Goal: Information Seeking & Learning: Learn about a topic

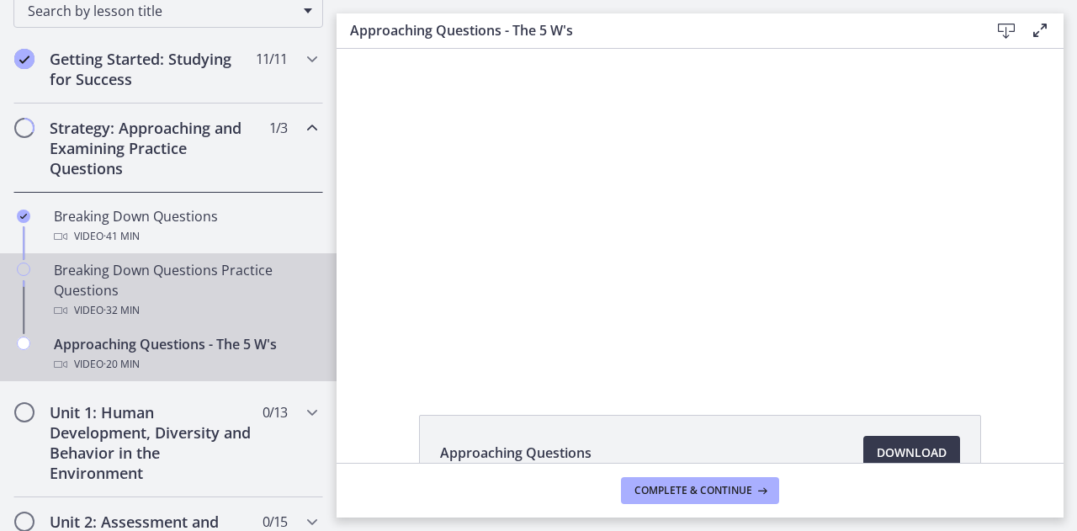
scroll to position [323, 0]
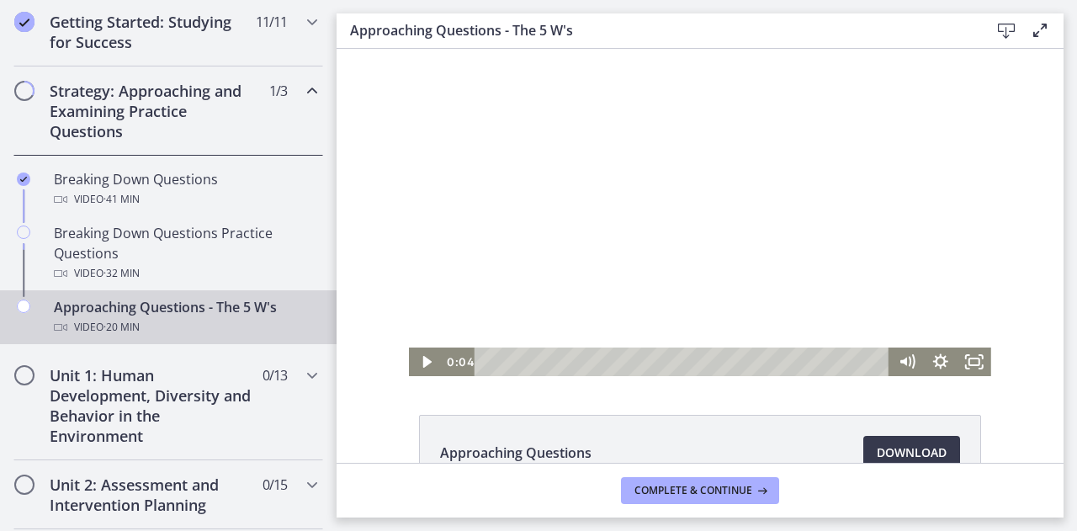
click at [481, 346] on div at bounding box center [700, 212] width 582 height 327
click at [421, 354] on icon "Pause" at bounding box center [426, 362] width 40 height 35
drag, startPoint x: 483, startPoint y: 364, endPoint x: 917, endPoint y: 351, distance: 433.6
click at [917, 351] on div "20:09 20:09" at bounding box center [700, 362] width 582 height 29
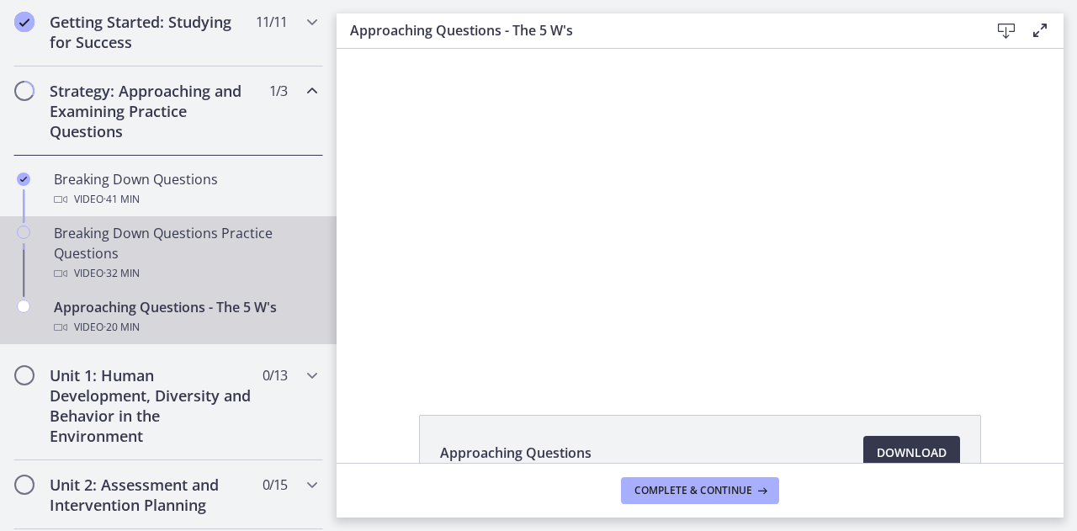
click at [126, 248] on div "Breaking Down Questions Practice Questions Video · 32 min" at bounding box center [185, 253] width 263 height 61
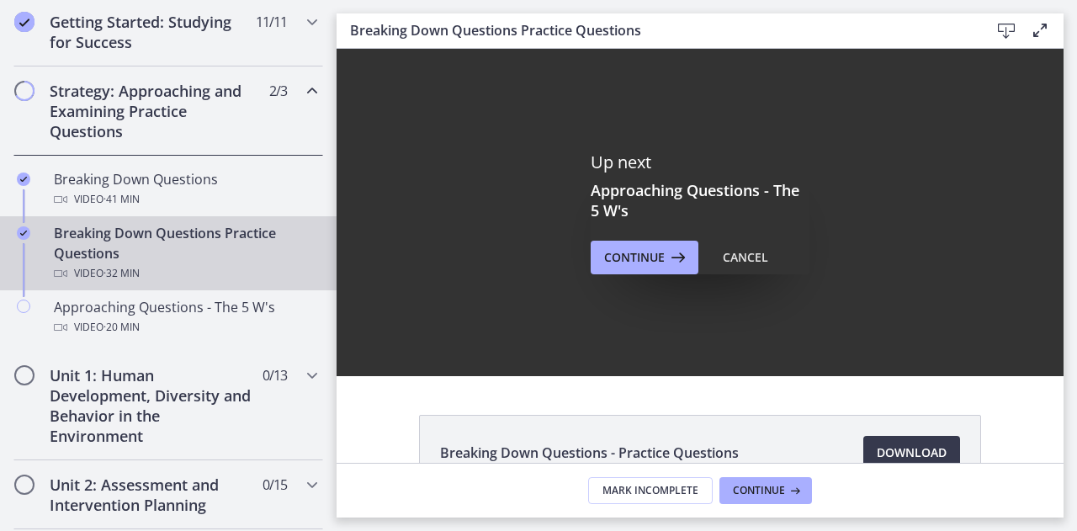
click at [625, 235] on div "Up next Approaching Questions - The 5 W's Continue Cancel" at bounding box center [700, 213] width 219 height 123
click at [625, 252] on span "Continue" at bounding box center [634, 257] width 61 height 20
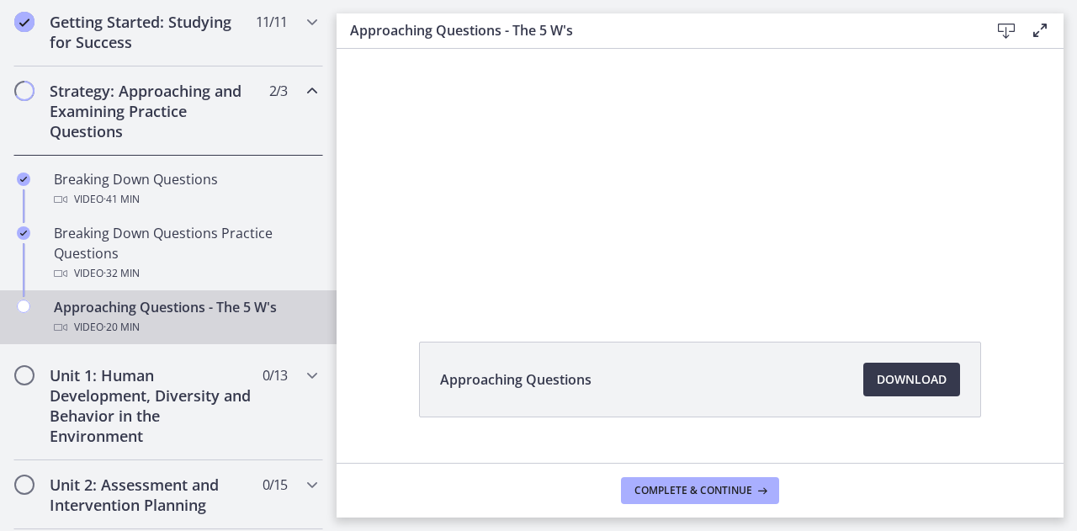
scroll to position [81, 0]
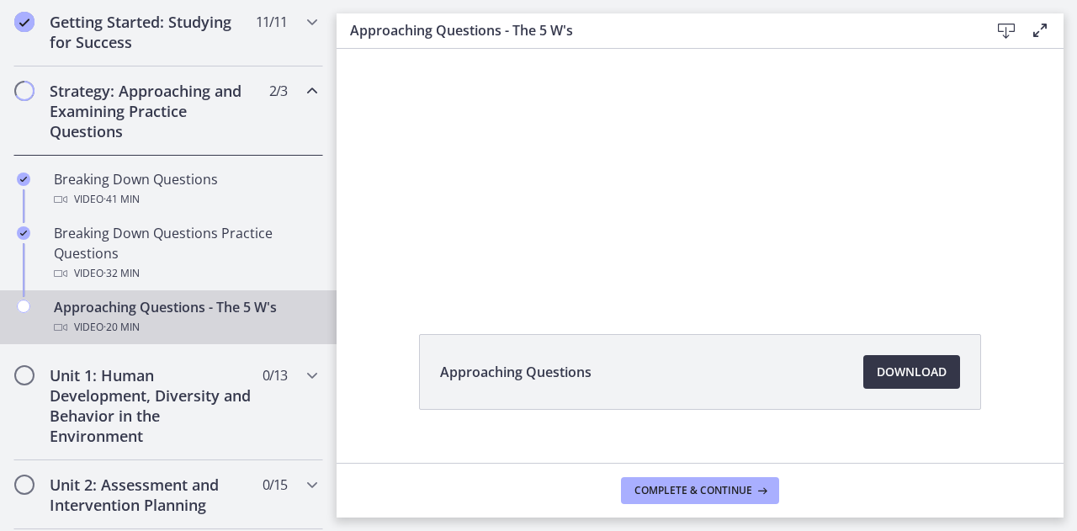
click at [896, 375] on span "Download Opens in a new window" at bounding box center [912, 372] width 70 height 20
